Goal: Information Seeking & Learning: Find specific fact

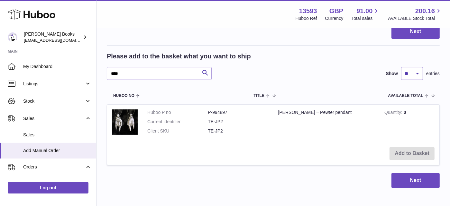
drag, startPoint x: 129, startPoint y: 74, endPoint x: 108, endPoint y: 74, distance: 21.2
click at [108, 74] on input "****" at bounding box center [159, 73] width 105 height 13
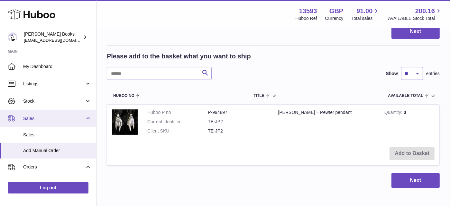
click at [32, 117] on span "Sales" at bounding box center [53, 119] width 61 height 6
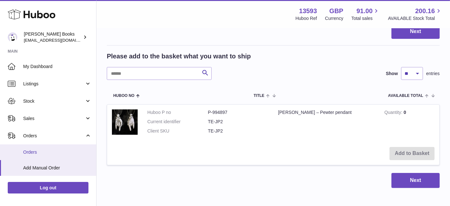
click at [39, 151] on span "Orders" at bounding box center [57, 152] width 68 height 6
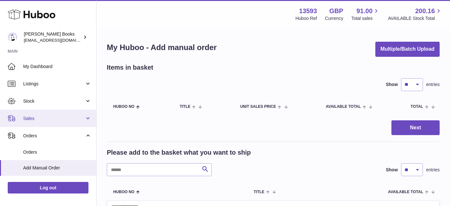
click at [39, 120] on span "Sales" at bounding box center [53, 119] width 61 height 6
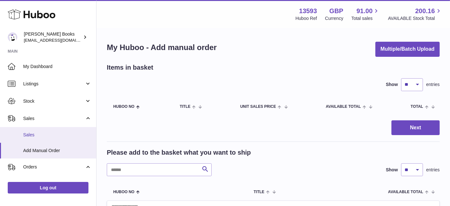
click at [39, 136] on span "Sales" at bounding box center [57, 135] width 68 height 6
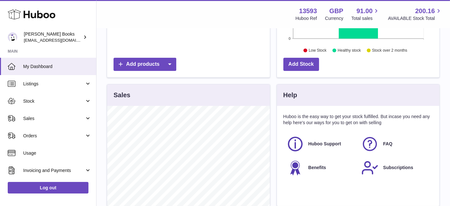
scroll to position [161, 0]
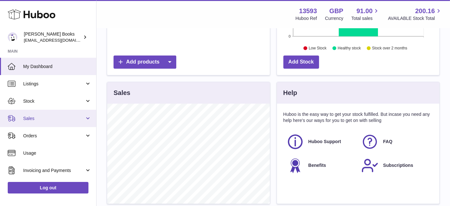
click at [86, 119] on link "Sales" at bounding box center [48, 118] width 96 height 17
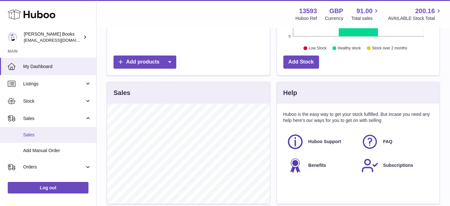
click at [62, 136] on span "Sales" at bounding box center [57, 135] width 68 height 6
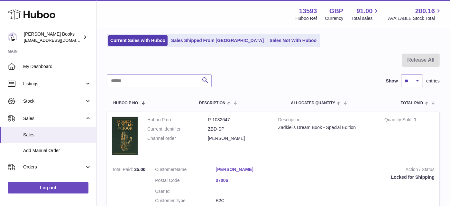
scroll to position [32, 0]
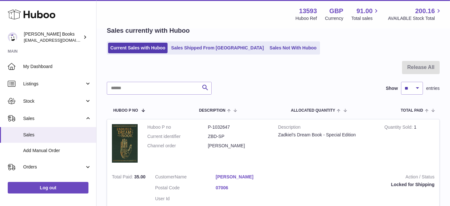
click at [411, 70] on div at bounding box center [273, 71] width 333 height 21
click at [420, 88] on select "** ** ** ***" at bounding box center [412, 88] width 22 height 13
click at [401, 82] on select "** ** ** ***" at bounding box center [412, 88] width 22 height 13
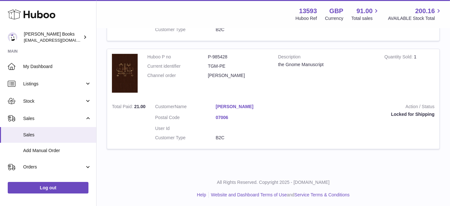
scroll to position [320, 0]
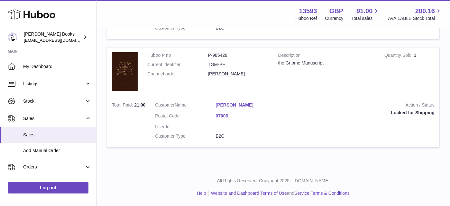
click at [216, 57] on dd "P-985428" at bounding box center [238, 55] width 60 height 6
click at [243, 105] on link "[PERSON_NAME]" at bounding box center [246, 105] width 60 height 6
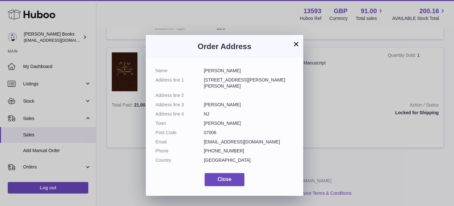
click at [297, 45] on button "×" at bounding box center [296, 44] width 8 height 8
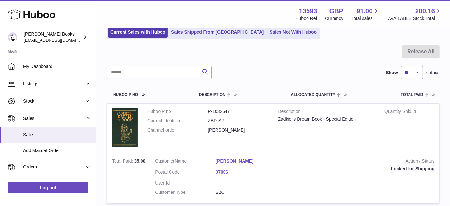
scroll to position [31, 0]
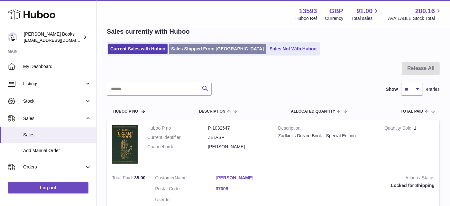
click at [197, 50] on link "Sales Shipped From [GEOGRAPHIC_DATA]" at bounding box center [217, 49] width 97 height 11
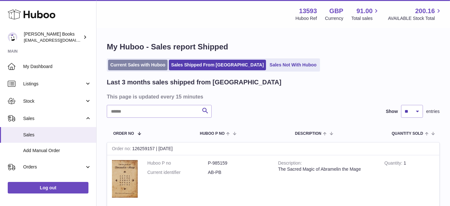
click at [136, 66] on link "Current Sales with Huboo" at bounding box center [137, 65] width 59 height 11
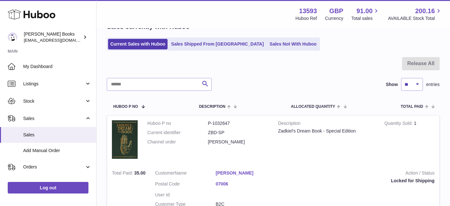
scroll to position [32, 0]
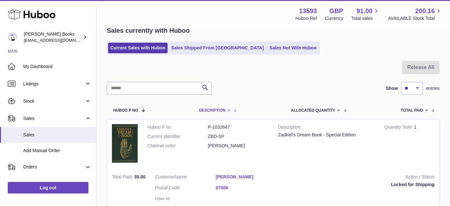
click at [207, 109] on span "Description" at bounding box center [212, 111] width 26 height 4
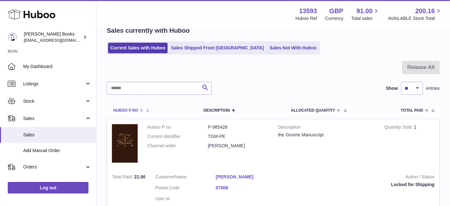
click at [122, 109] on span "Huboo P no" at bounding box center [125, 111] width 25 height 4
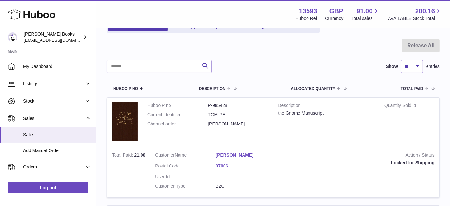
scroll to position [64, 0]
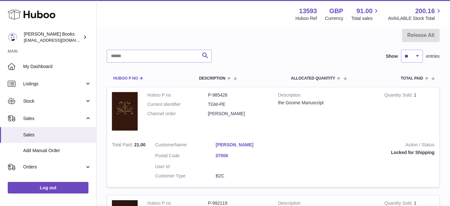
click at [128, 78] on span "Huboo P no" at bounding box center [125, 78] width 25 height 4
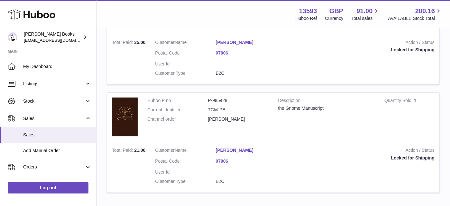
scroll to position [289, 0]
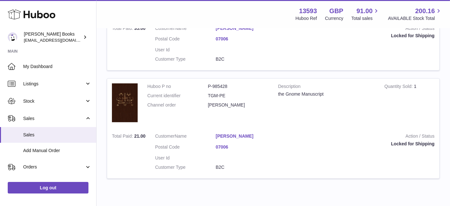
drag, startPoint x: 229, startPoint y: 85, endPoint x: 206, endPoint y: 86, distance: 23.2
click at [206, 86] on dl "Huboo P no P-985428 Current identifier TGM-PE Channel order [PERSON_NAME]" at bounding box center [207, 98] width 121 height 28
copy dl "P-985428"
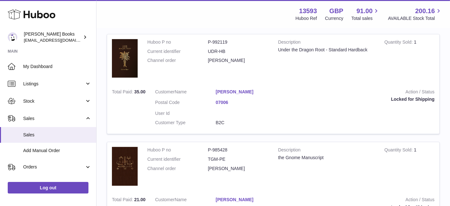
scroll to position [225, 0]
drag, startPoint x: 228, startPoint y: 43, endPoint x: 208, endPoint y: 43, distance: 19.6
click at [208, 43] on dd "P-992119" at bounding box center [238, 43] width 60 height 6
copy dd "P-992119"
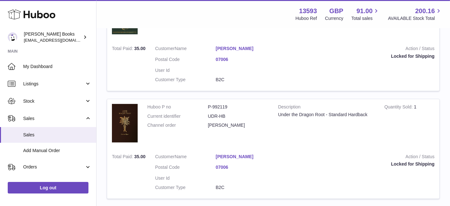
scroll to position [129, 0]
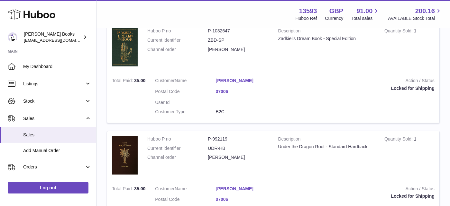
drag, startPoint x: 234, startPoint y: 30, endPoint x: 208, endPoint y: 30, distance: 25.4
click at [208, 30] on dd "P-1032647" at bounding box center [238, 31] width 60 height 6
copy dd "P-1032647"
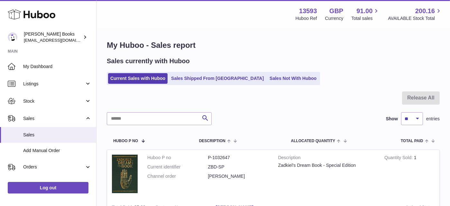
scroll to position [0, 0]
